Goal: Check status: Check status

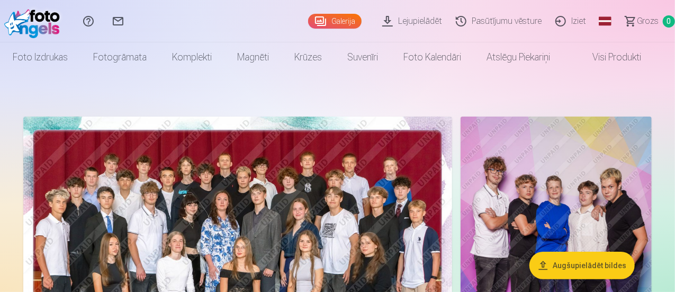
click at [473, 23] on link "Pasūtījumu vēsture" at bounding box center [501, 21] width 100 height 42
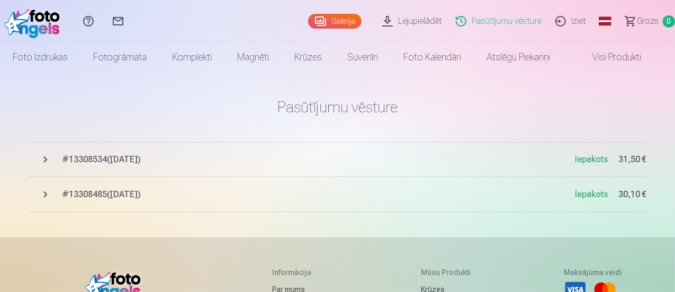
click at [191, 190] on span "# 13308485 ( [DATE] )" at bounding box center [318, 194] width 513 height 13
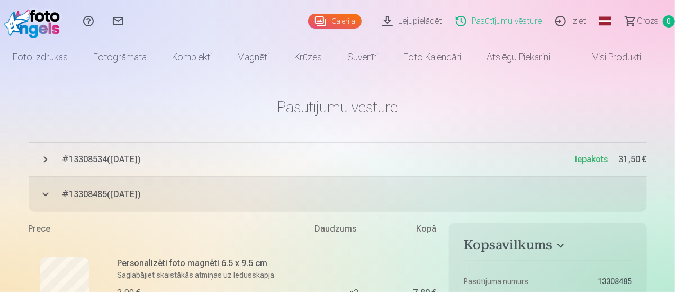
click at [194, 164] on span "# 13308534 ( [DATE] )" at bounding box center [318, 159] width 513 height 13
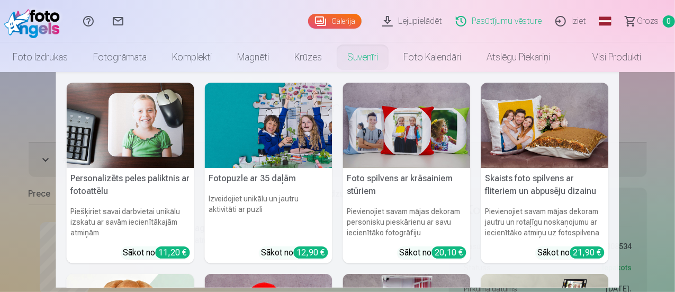
click at [650, 118] on nav "Personalizēts peles paliktnis ar fotoattēlu Piešķiriet savai darbvietai unikālu…" at bounding box center [337, 179] width 675 height 215
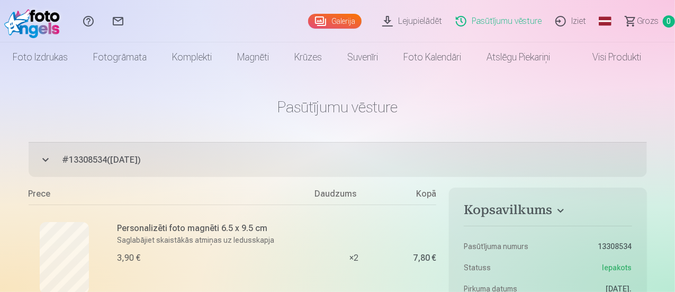
click at [176, 160] on span "# 13308534 ( [DATE] )" at bounding box center [354, 160] width 584 height 13
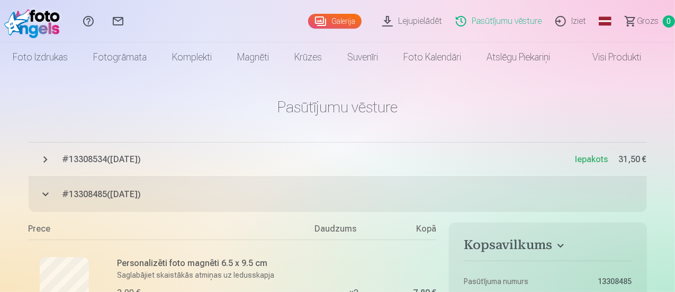
click at [193, 188] on span "# 13308485 ( [DATE] )" at bounding box center [354, 194] width 584 height 13
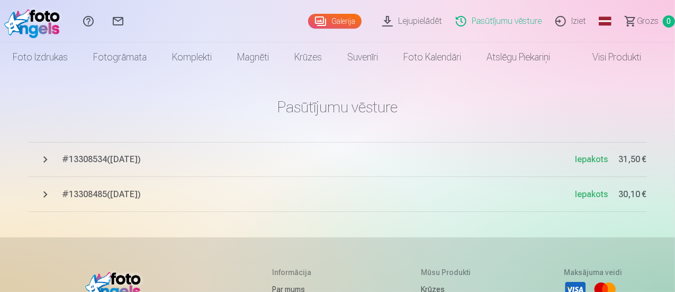
click at [194, 165] on span "# 13308534 ( [DATE] )" at bounding box center [318, 159] width 513 height 13
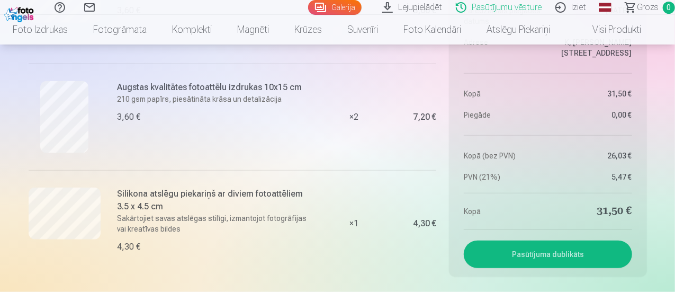
scroll to position [476, 0]
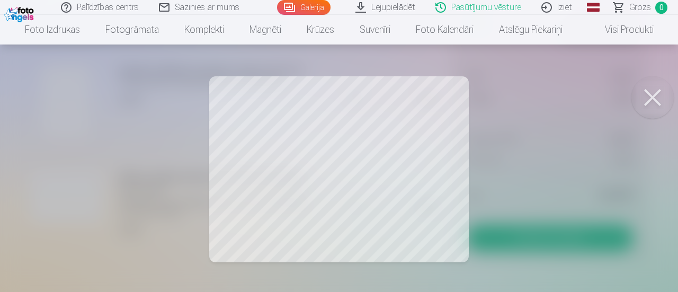
click at [654, 92] on button at bounding box center [652, 97] width 42 height 42
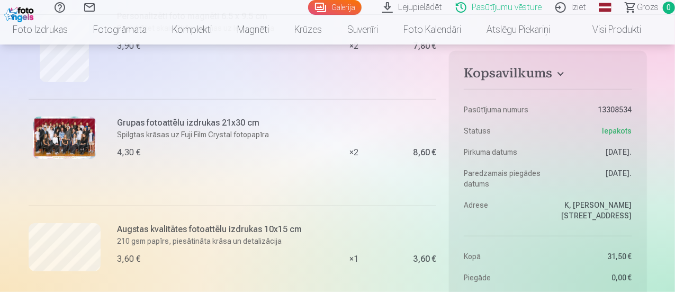
scroll to position [0, 0]
